Goal: Task Accomplishment & Management: Complete application form

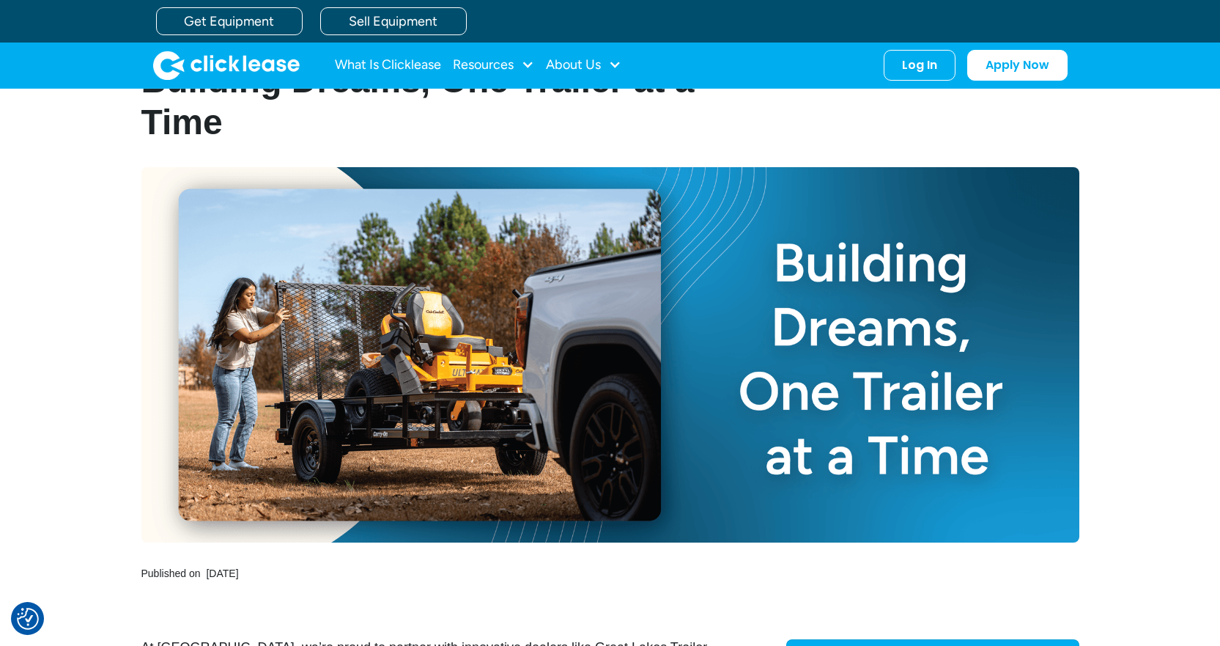
scroll to position [73, 0]
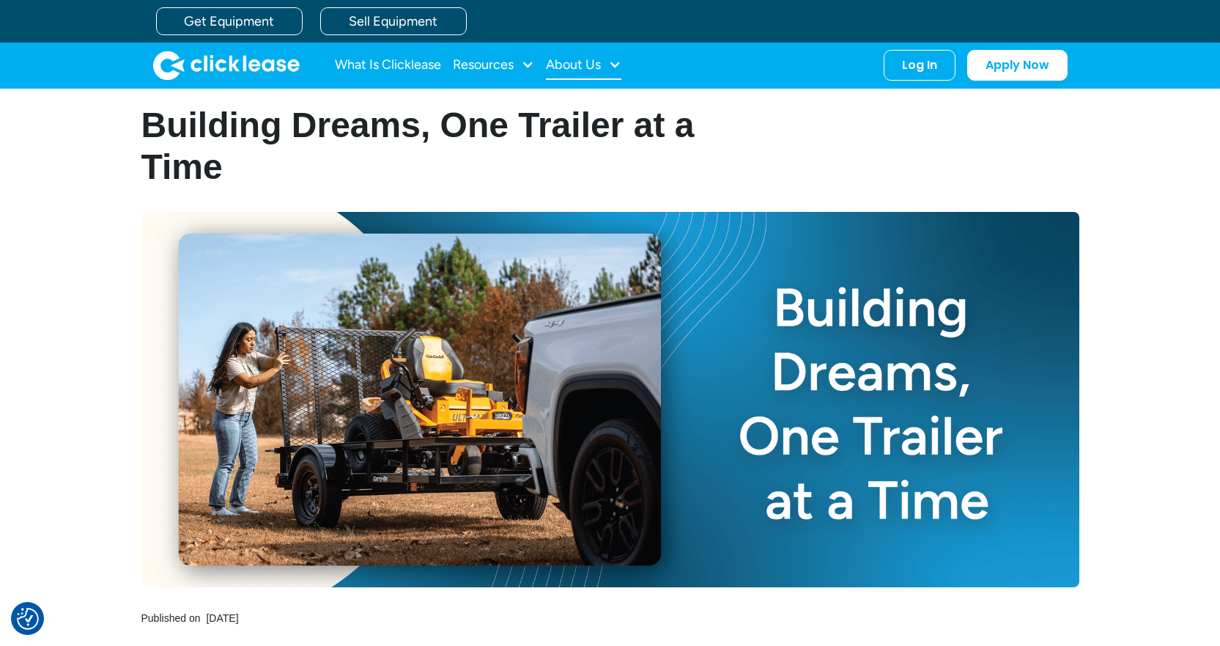
click at [561, 64] on div "About Us" at bounding box center [573, 64] width 55 height 0
click at [502, 64] on div "Resources" at bounding box center [483, 64] width 61 height 0
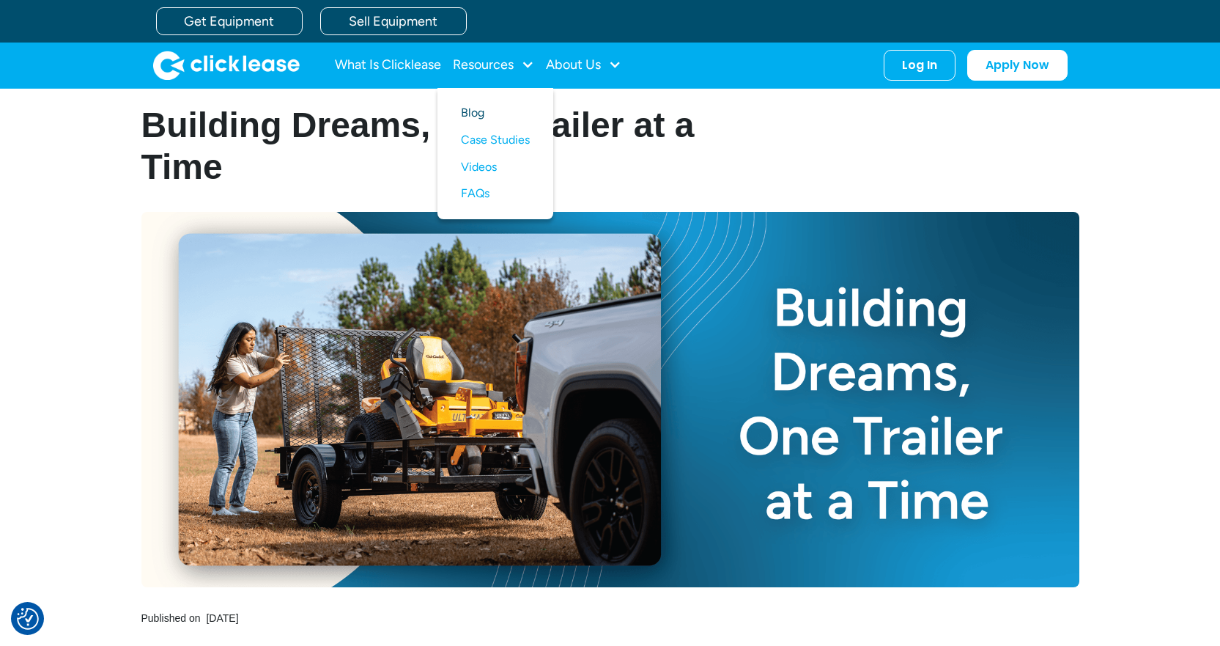
click at [489, 116] on link "Blog" at bounding box center [495, 113] width 69 height 27
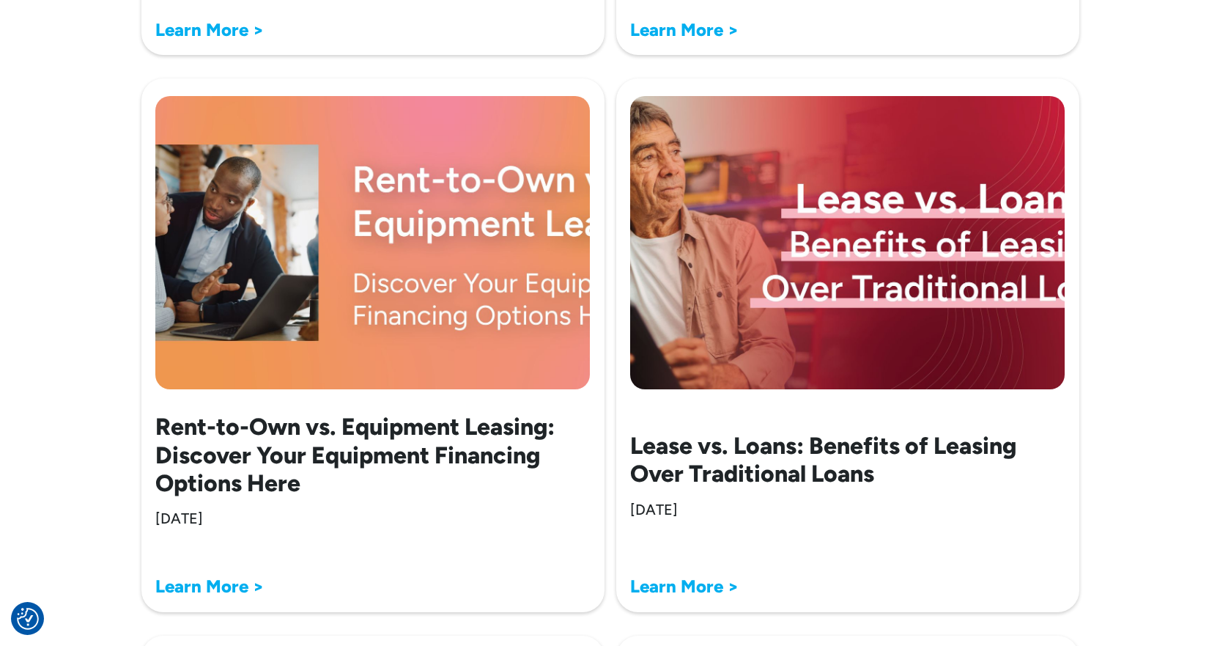
scroll to position [2199, 0]
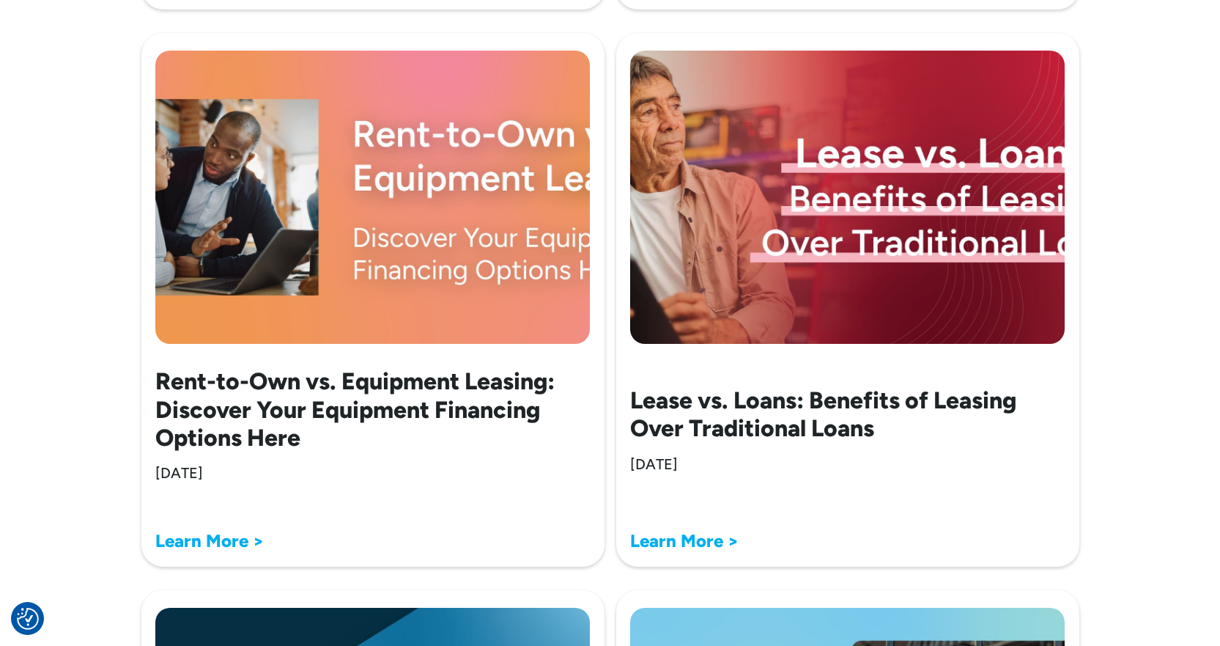
click at [193, 541] on strong "Learn More >" at bounding box center [209, 540] width 108 height 21
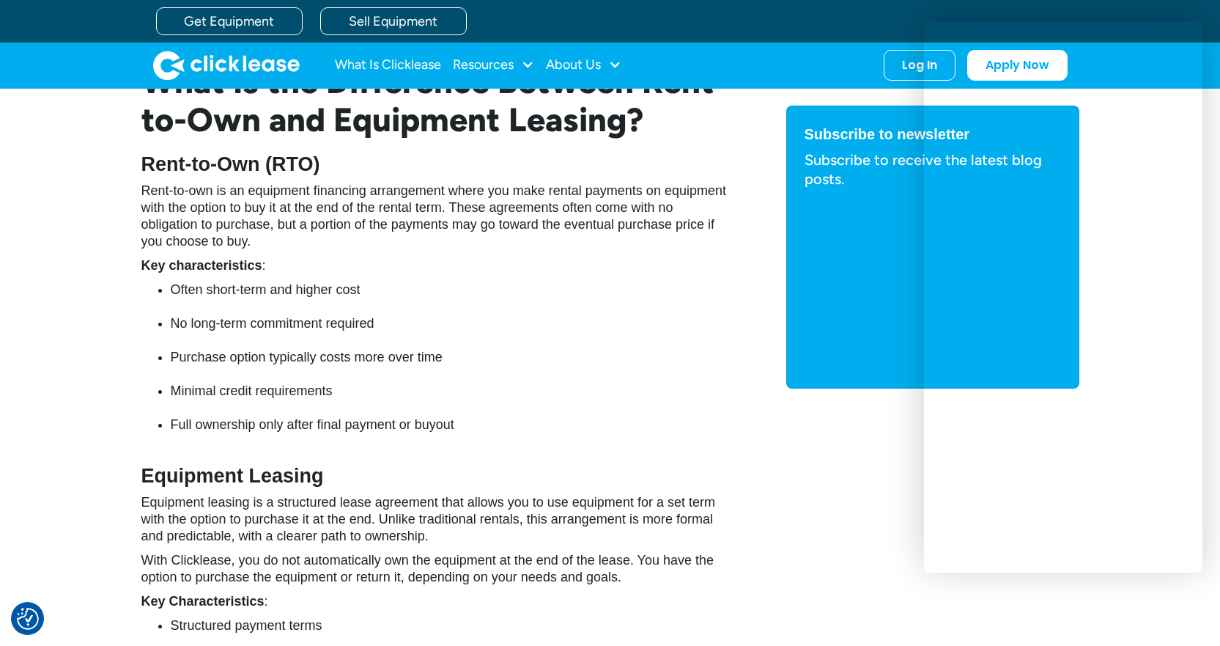
scroll to position [953, 0]
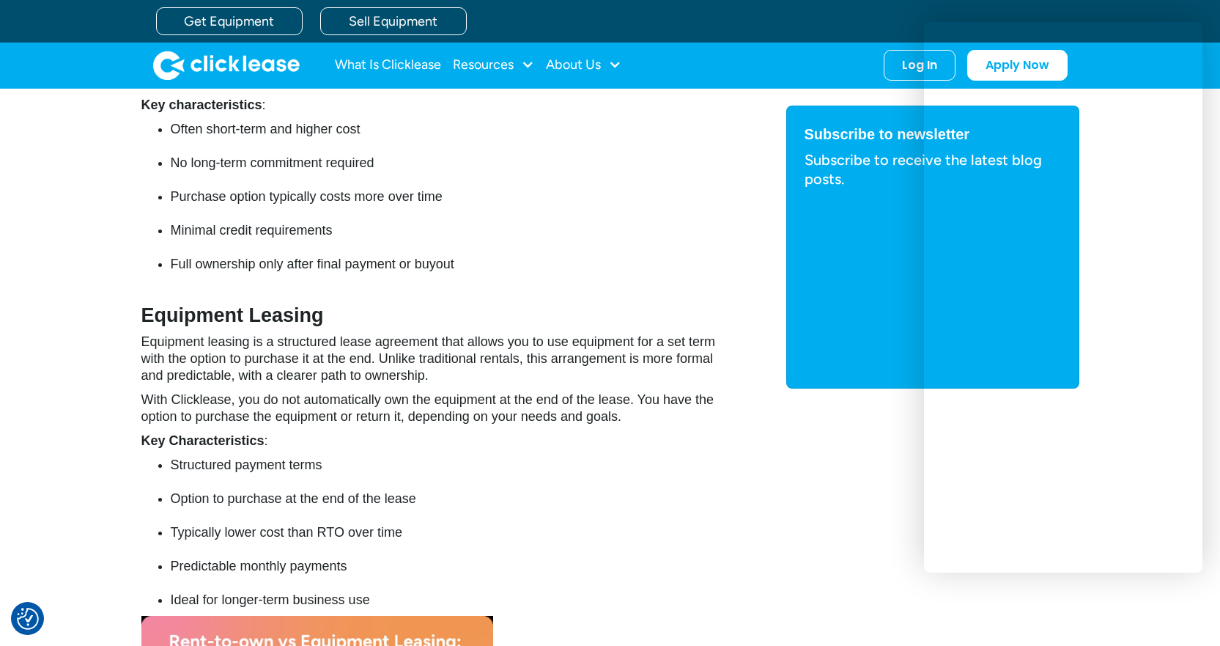
scroll to position [1099, 0]
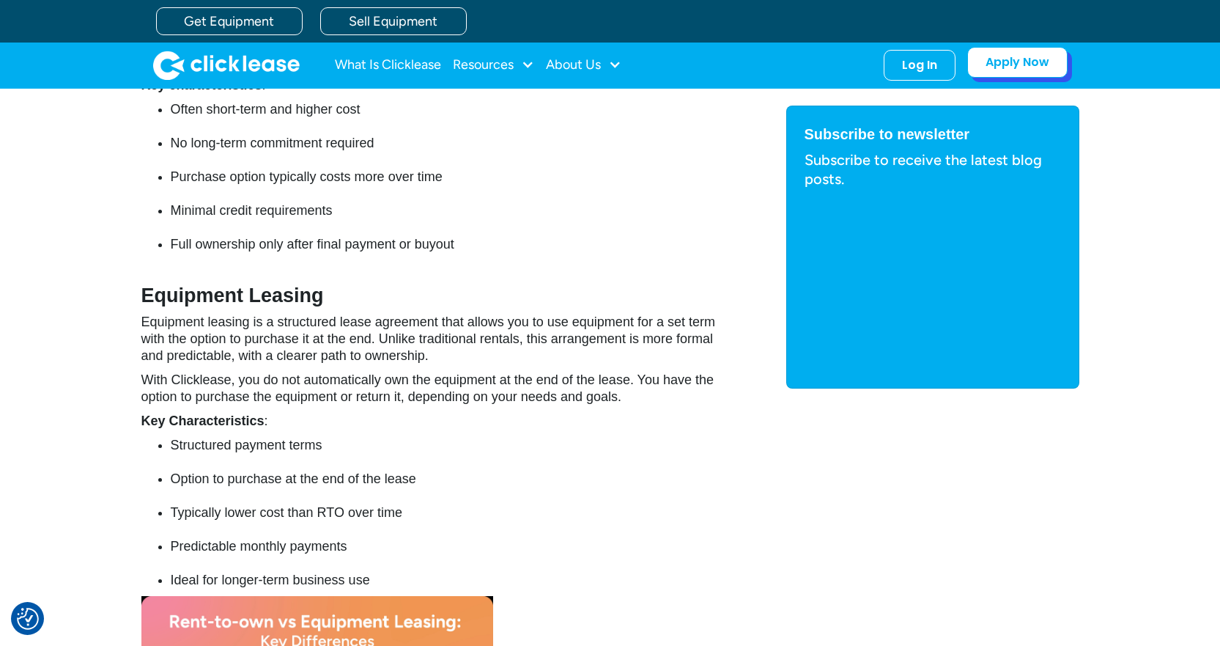
click at [1024, 62] on link "Apply Now" at bounding box center [1017, 62] width 100 height 31
